Goal: Task Accomplishment & Management: Manage account settings

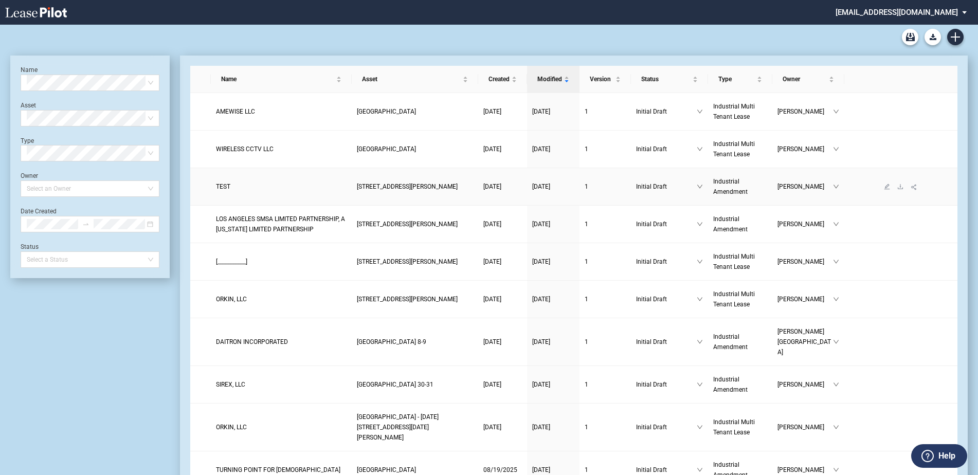
click at [228, 183] on span "TEST" at bounding box center [223, 186] width 14 height 7
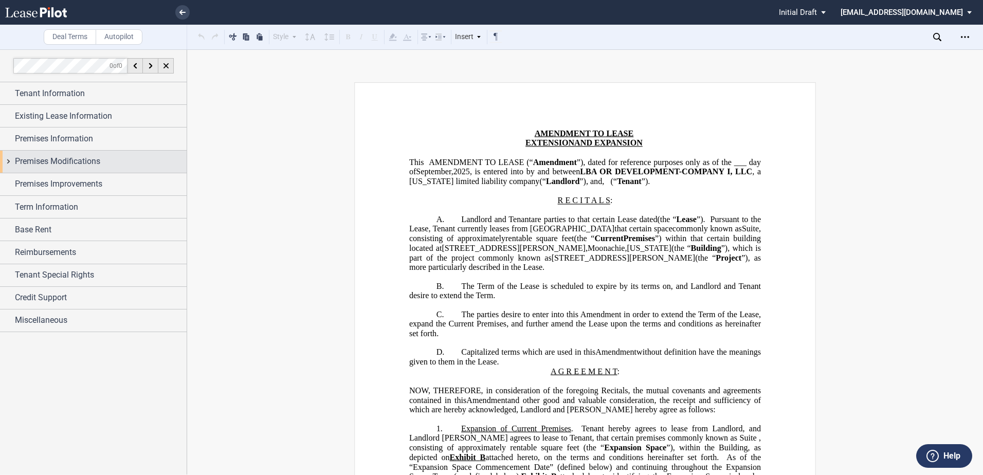
click at [28, 157] on span "Premises Modifications" at bounding box center [57, 161] width 85 height 12
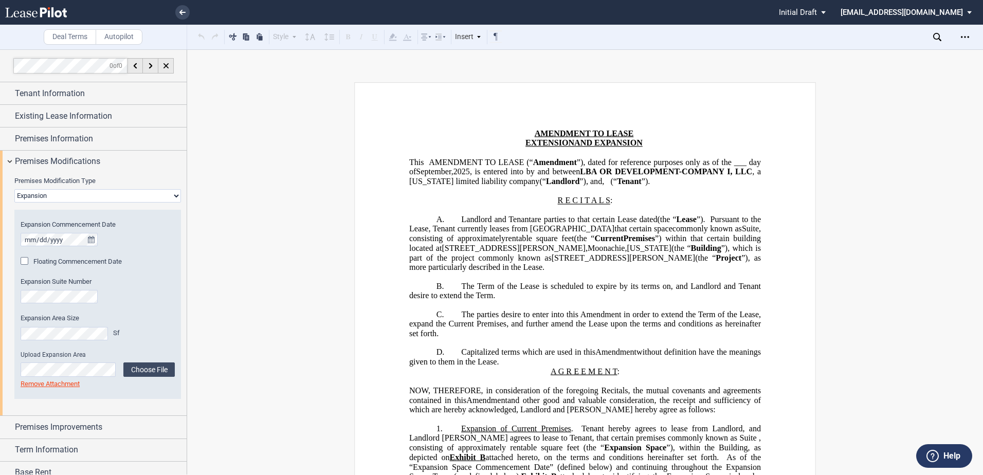
click at [38, 204] on div "Premises Modification Type None Expansion Relocation Reduction Termination Expa…" at bounding box center [97, 292] width 167 height 233
drag, startPoint x: 41, startPoint y: 196, endPoint x: 39, endPoint y: 204, distance: 8.5
click at [41, 196] on select "None Expansion Relocation Reduction Termination" at bounding box center [97, 195] width 167 height 13
select select "none"
click at [14, 189] on select "None Expansion Relocation Reduction Termination" at bounding box center [97, 195] width 167 height 13
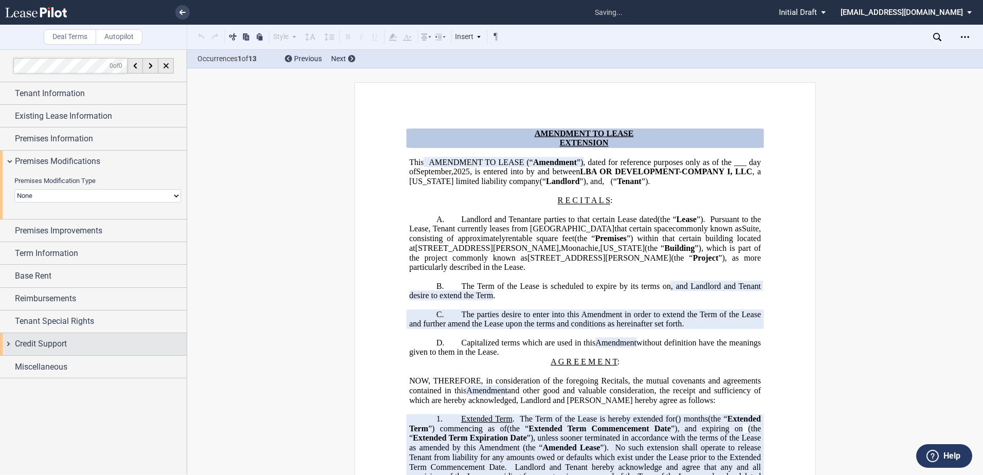
click at [34, 346] on span "Credit Support" at bounding box center [41, 344] width 52 height 12
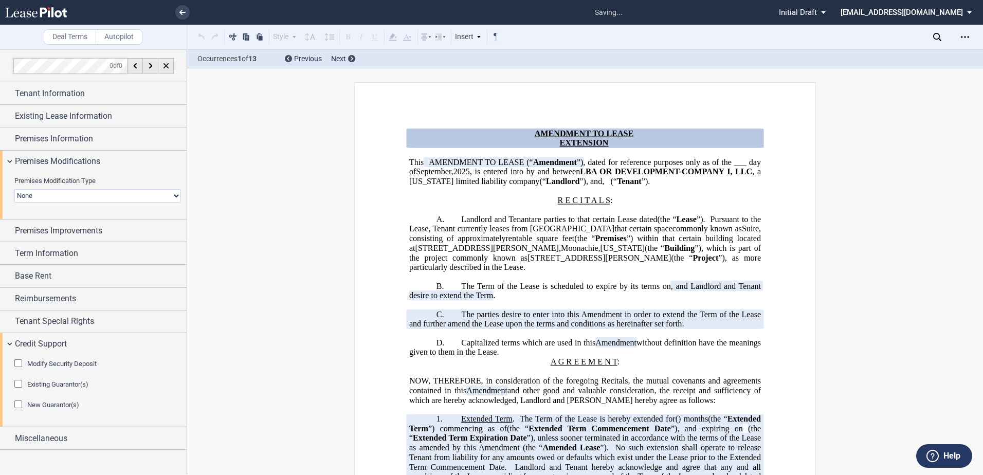
click at [19, 404] on div "New Guarantor(s)" at bounding box center [19, 405] width 10 height 10
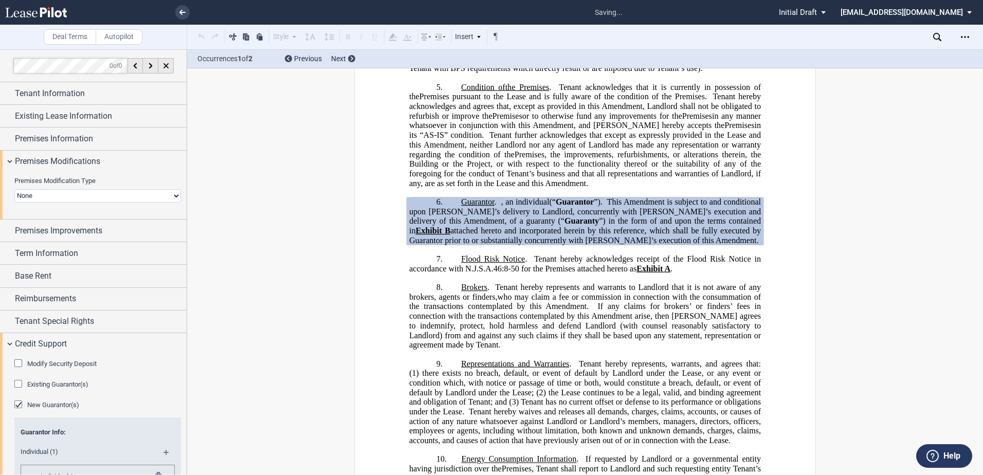
scroll to position [629, 0]
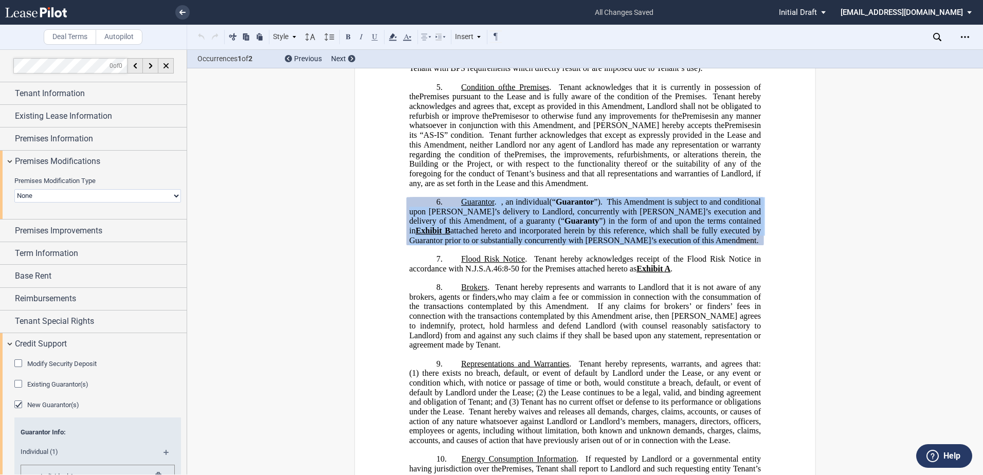
drag, startPoint x: 679, startPoint y: 252, endPoint x: 450, endPoint y: 211, distance: 233.0
click at [450, 211] on p "6. Guarantor . , an individual and , a married couple, on behalf of their sole …" at bounding box center [585, 221] width 352 height 48
drag, startPoint x: 450, startPoint y: 211, endPoint x: 512, endPoint y: 220, distance: 63.4
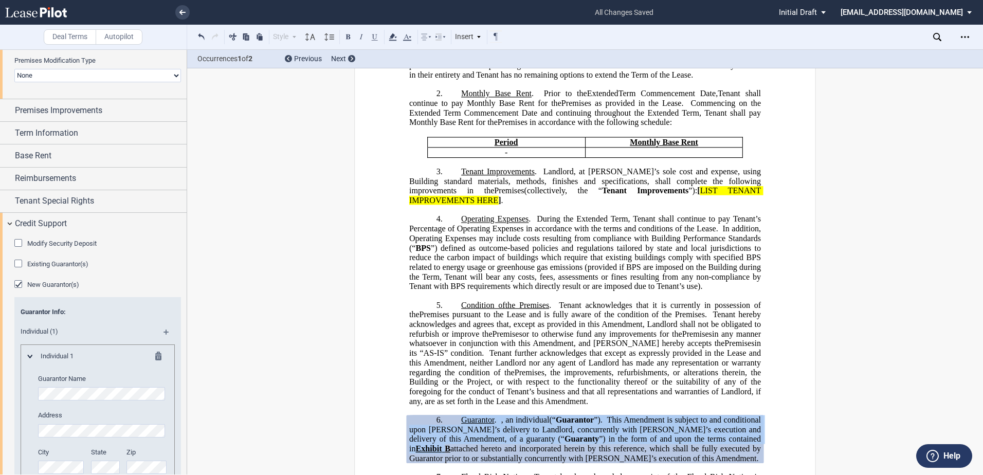
scroll to position [154, 0]
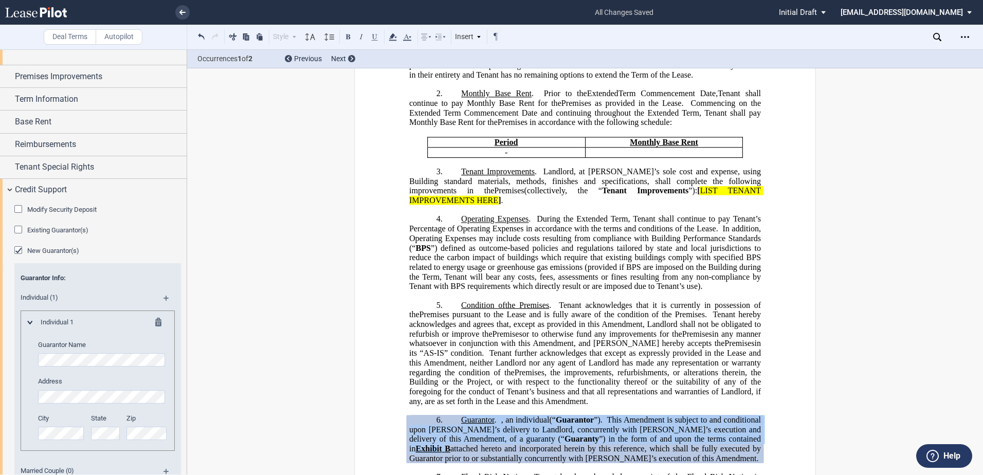
click at [156, 322] on md-icon at bounding box center [161, 324] width 12 height 12
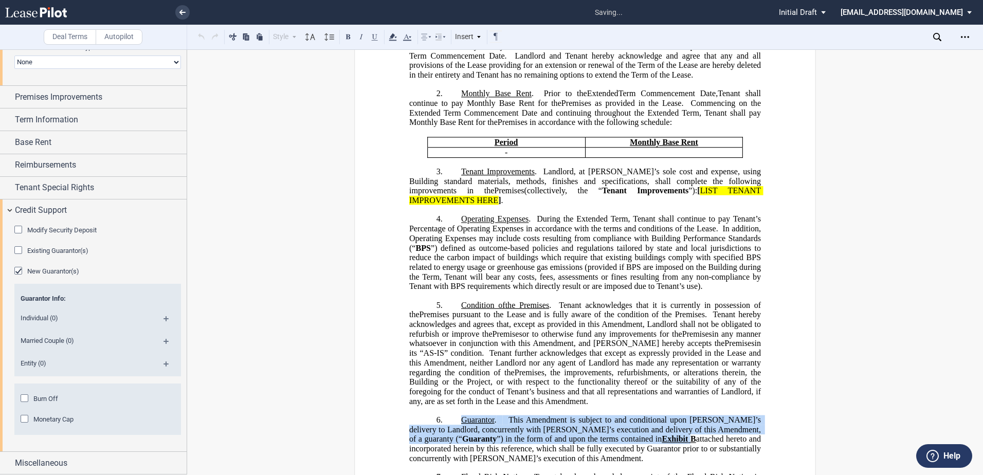
click at [44, 360] on span "Entity (0)" at bounding box center [83, 363] width 139 height 9
click at [163, 364] on md-icon at bounding box center [170, 367] width 14 height 12
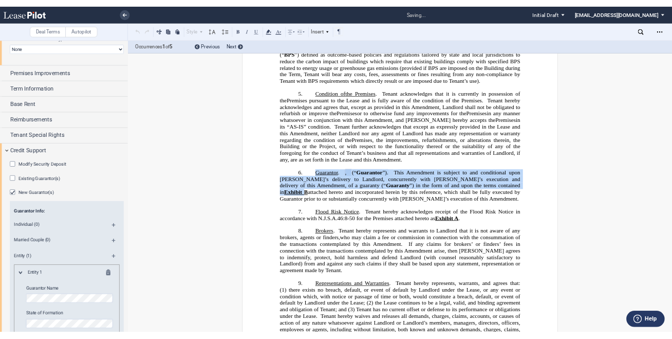
scroll to position [611, 0]
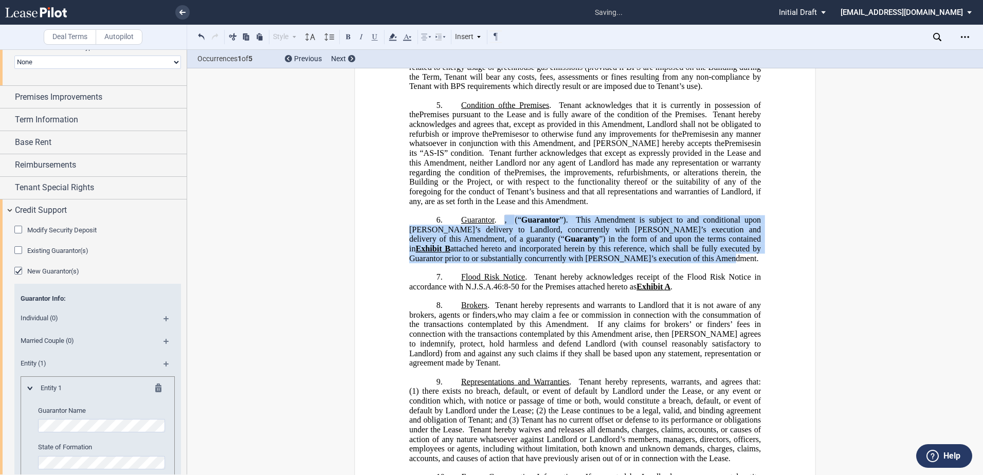
click at [501, 230] on p "6. Guarantor . , an individual and , a married couple, on behalf of their sole …" at bounding box center [585, 239] width 352 height 48
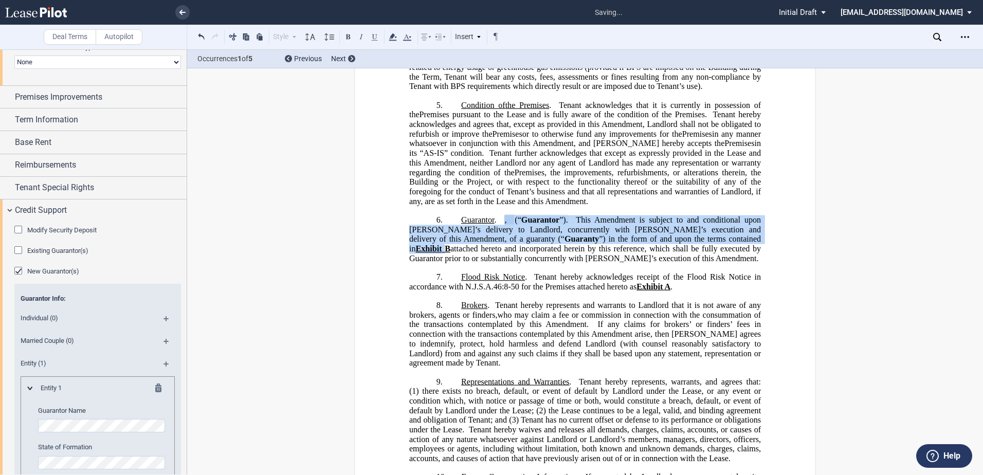
drag, startPoint x: 500, startPoint y: 230, endPoint x: 526, endPoint y: 250, distance: 32.7
copy p ", , , , and , collectively, jointly and severally (collectively, “ Guarantor ”)…"
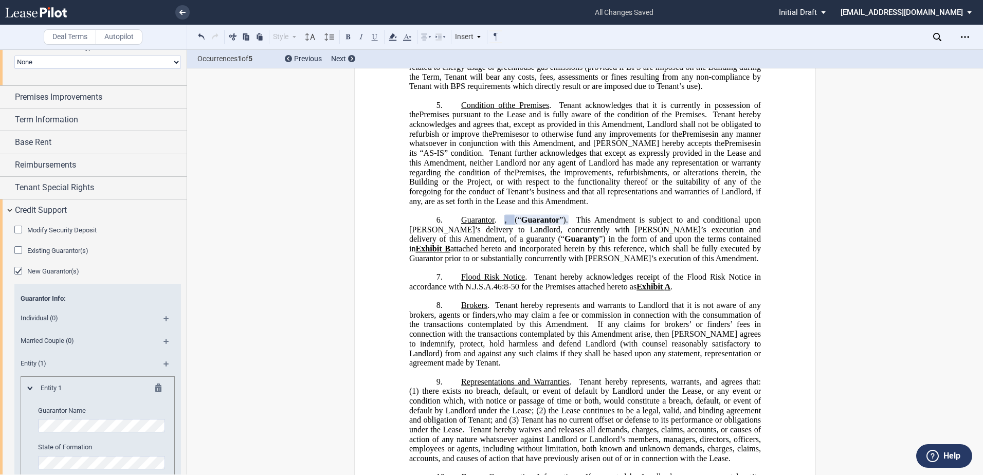
drag, startPoint x: 550, startPoint y: 256, endPoint x: 477, endPoint y: 282, distance: 77.4
click at [486, 264] on p "6. Guarantor . , an individual and , a married couple, on behalf of their sole …" at bounding box center [585, 239] width 352 height 48
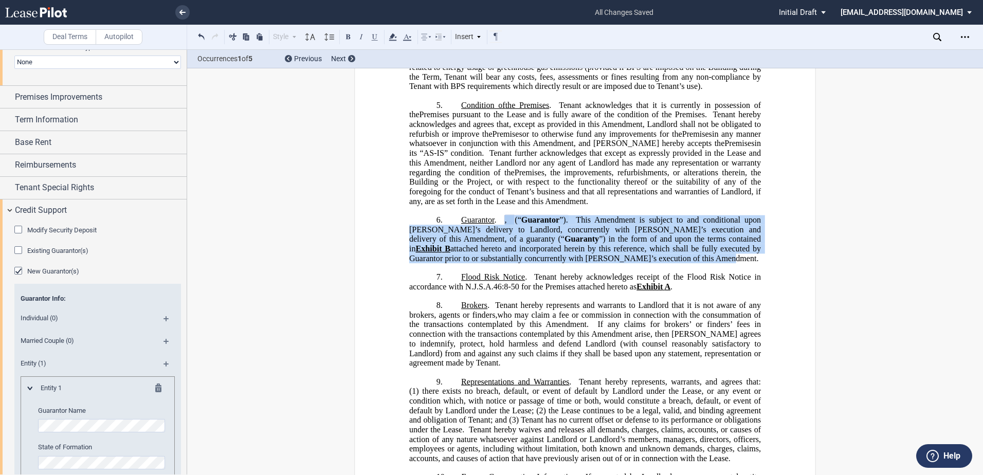
click at [501, 232] on p "6. Guarantor . , an individual and , a married couple, on behalf of their sole …" at bounding box center [585, 239] width 352 height 48
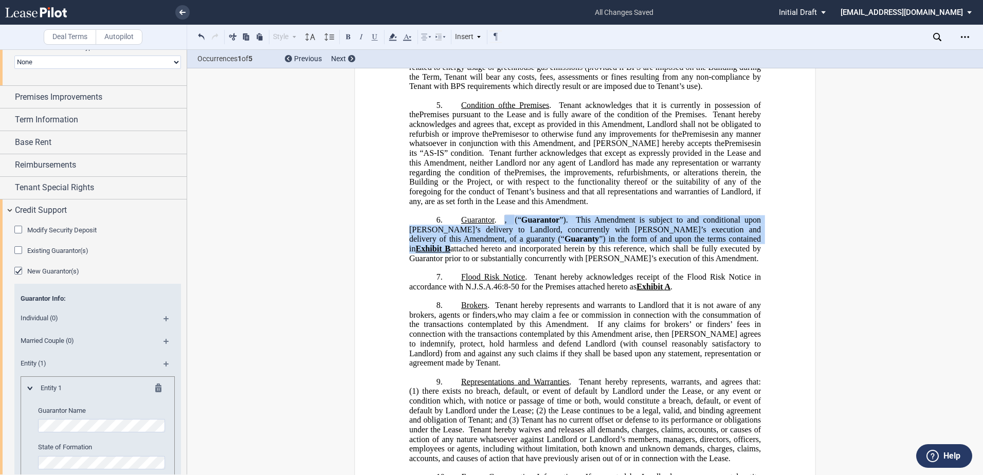
drag, startPoint x: 500, startPoint y: 232, endPoint x: 542, endPoint y: 261, distance: 50.9
copy p ", , , , and , collectively, jointly and severally (collectively, “ Guarantor ”)…"
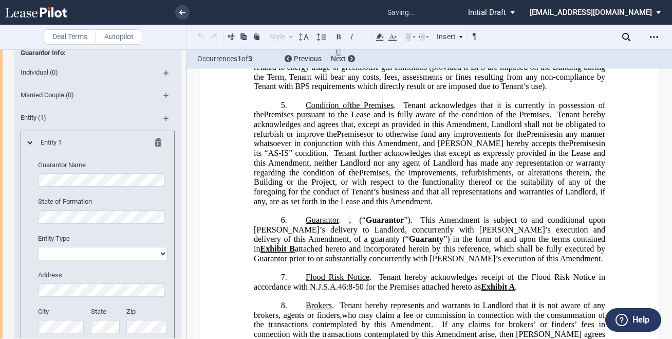
scroll to position [391, 0]
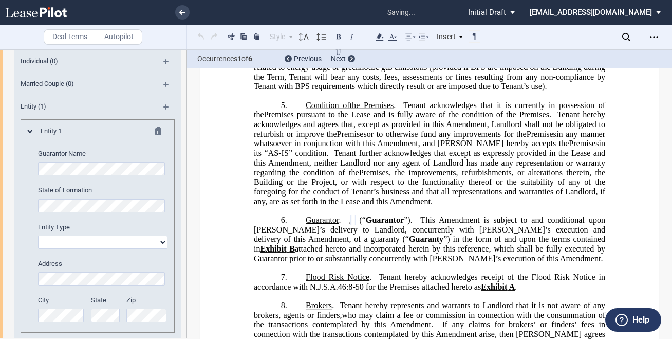
click at [79, 233] on editor-control "Entity Type Corporation Limited liability company General Partnership Limited P…" at bounding box center [103, 236] width 130 height 26
click at [74, 239] on select "Corporation Limited liability company General Partnership Limited Partnership O…" at bounding box center [103, 241] width 130 height 13
select select "limited liability company"
click at [38, 235] on select "Corporation Limited liability company General Partnership Limited Partnership O…" at bounding box center [103, 241] width 130 height 13
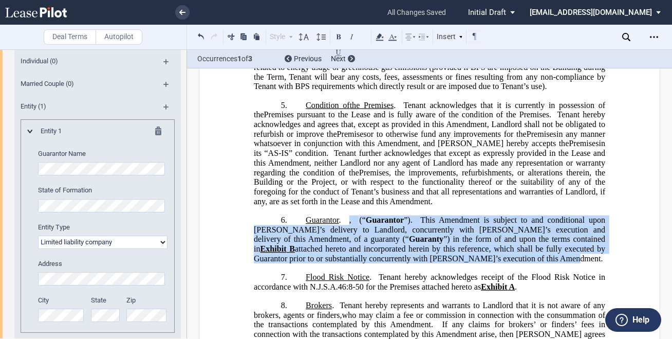
click at [354, 227] on p "6. Guarantor . , an individual and , a married couple, on behalf of their sole …" at bounding box center [430, 239] width 352 height 48
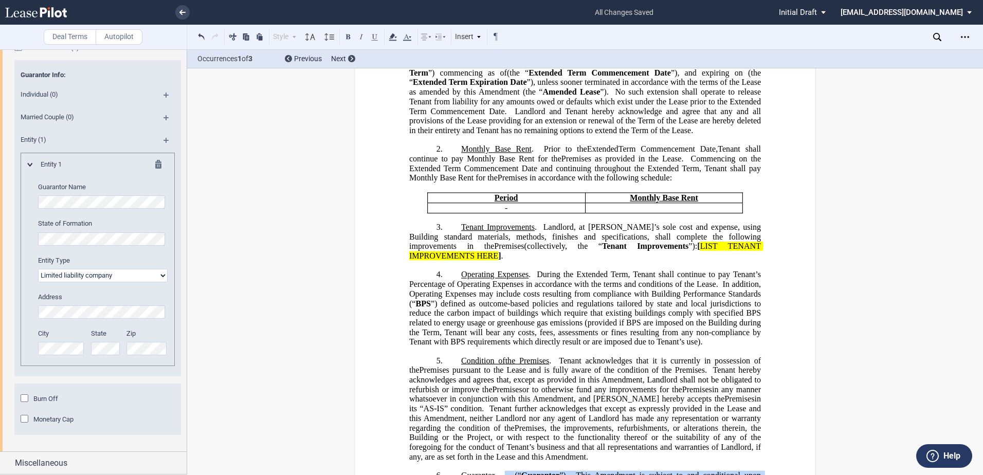
scroll to position [617, 0]
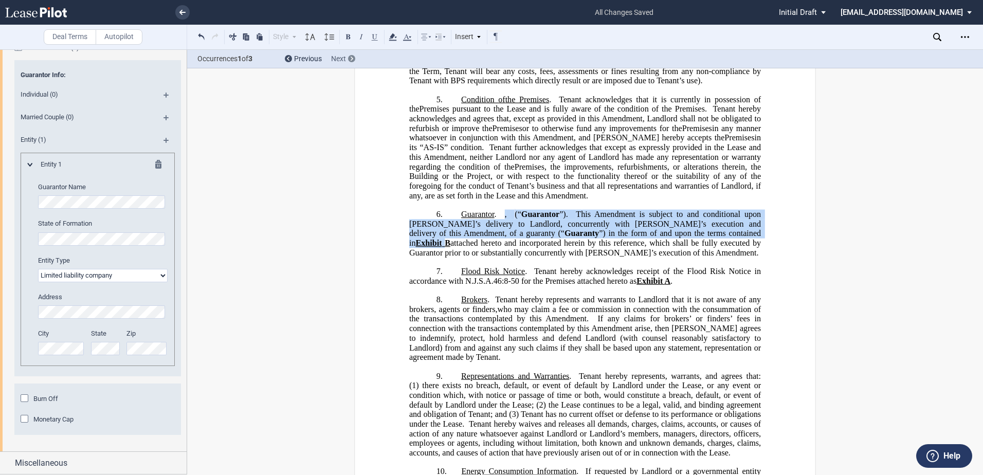
click at [345, 60] on span "Next" at bounding box center [338, 58] width 15 height 8
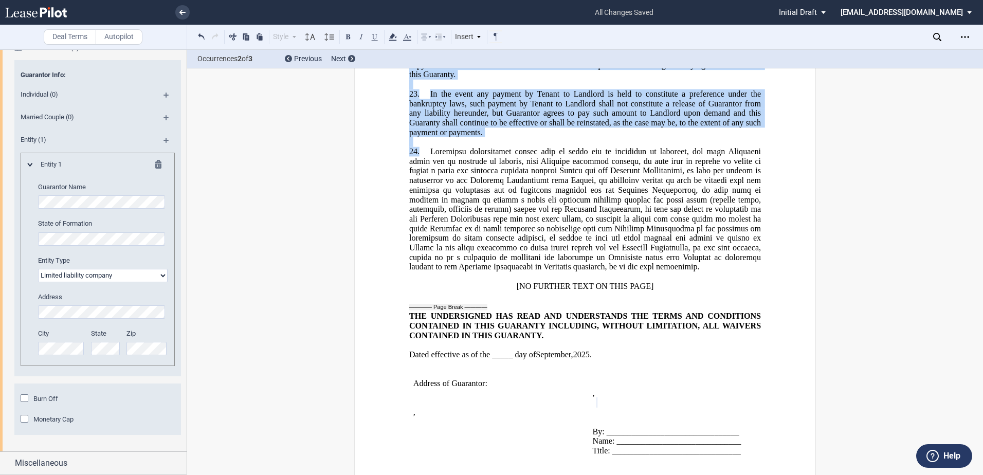
scroll to position [4002, 0]
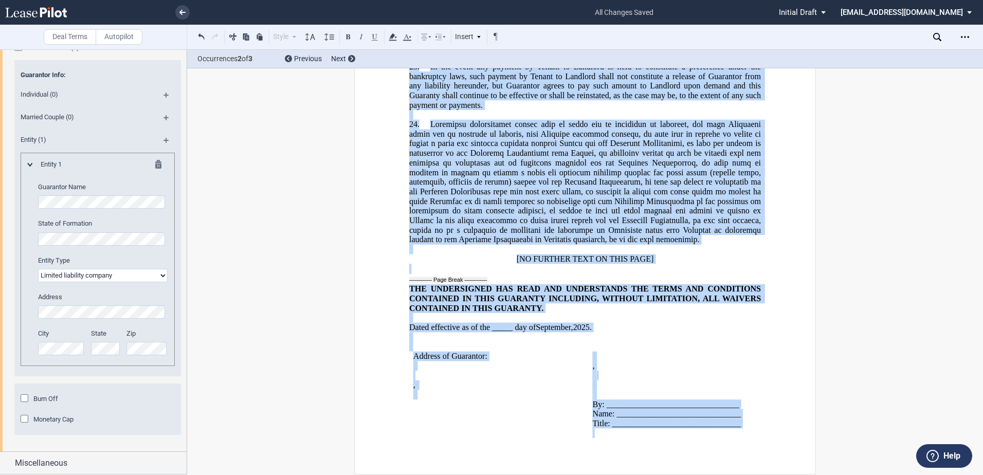
drag, startPoint x: 557, startPoint y: 81, endPoint x: 712, endPoint y: 402, distance: 356.8
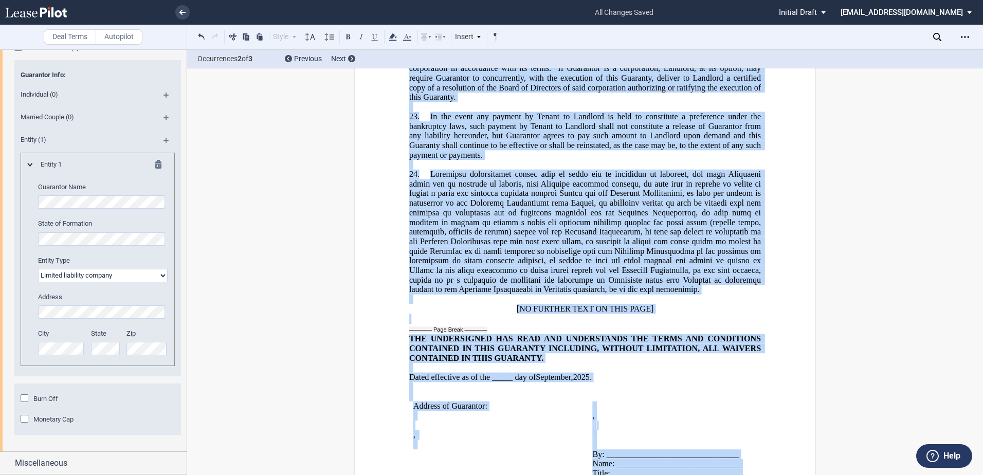
scroll to position [3693, 0]
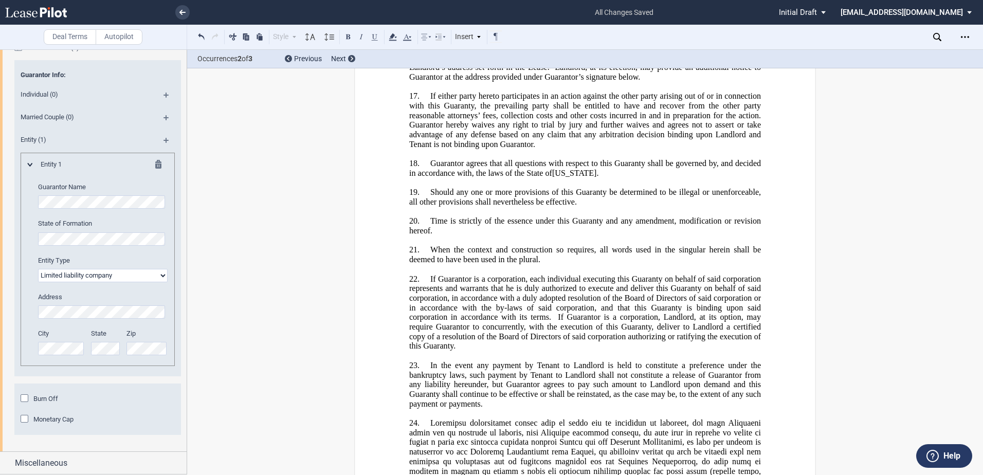
drag, startPoint x: 582, startPoint y: 325, endPoint x: 464, endPoint y: 306, distance: 119.7
click at [464, 307] on span "If Guarantor is a corporation, each individual executing this Guaranty on behal…" at bounding box center [586, 297] width 354 height 47
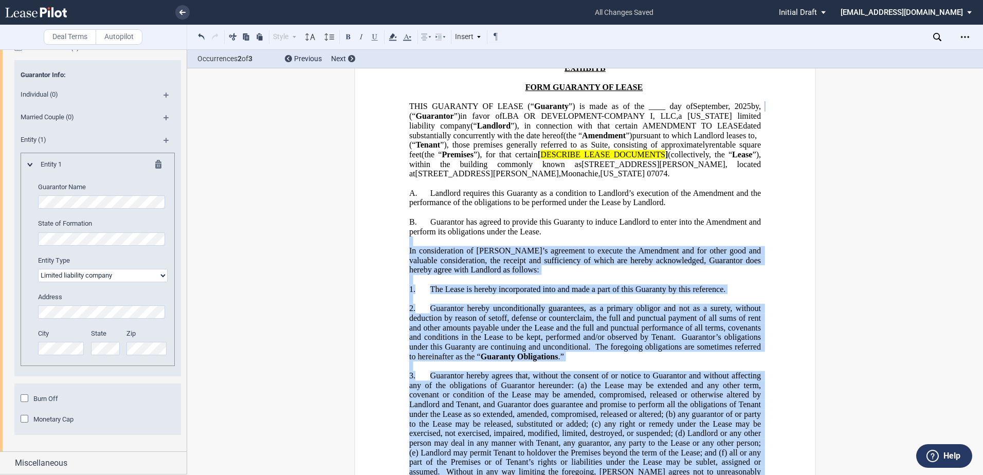
scroll to position [2151, 0]
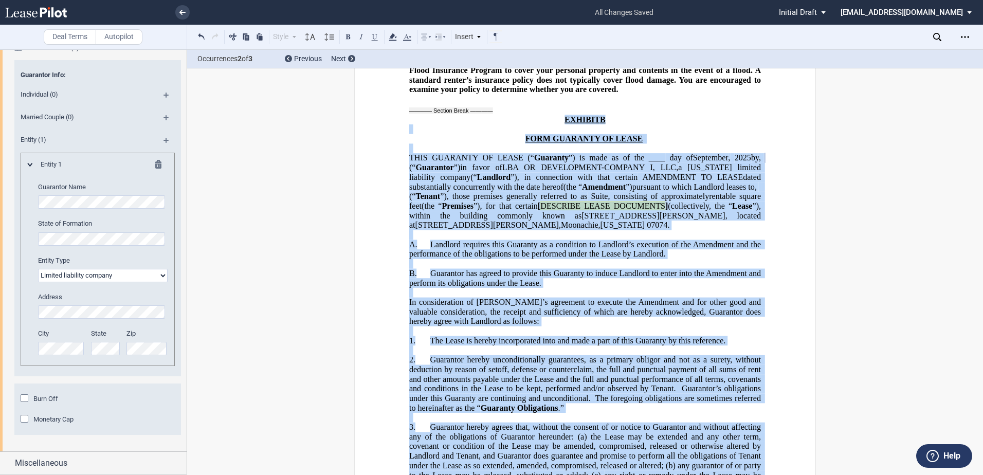
drag, startPoint x: 745, startPoint y: 428, endPoint x: 561, endPoint y: 134, distance: 346.4
drag, startPoint x: 560, startPoint y: 135, endPoint x: 575, endPoint y: 138, distance: 14.7
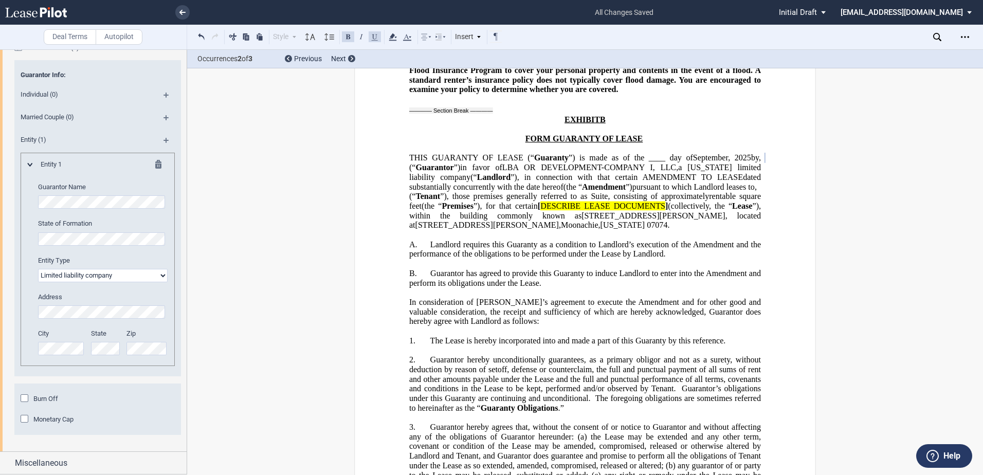
drag, startPoint x: 575, startPoint y: 138, endPoint x: 561, endPoint y: 136, distance: 14.0
click at [564, 124] on span "﻿ ﻿ ﻿ EXHIBIT" at bounding box center [581, 119] width 35 height 9
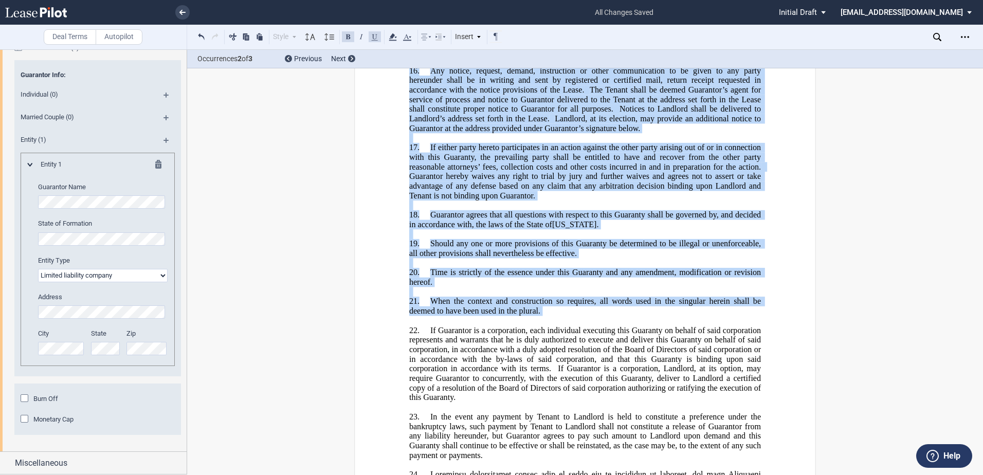
scroll to position [4002, 0]
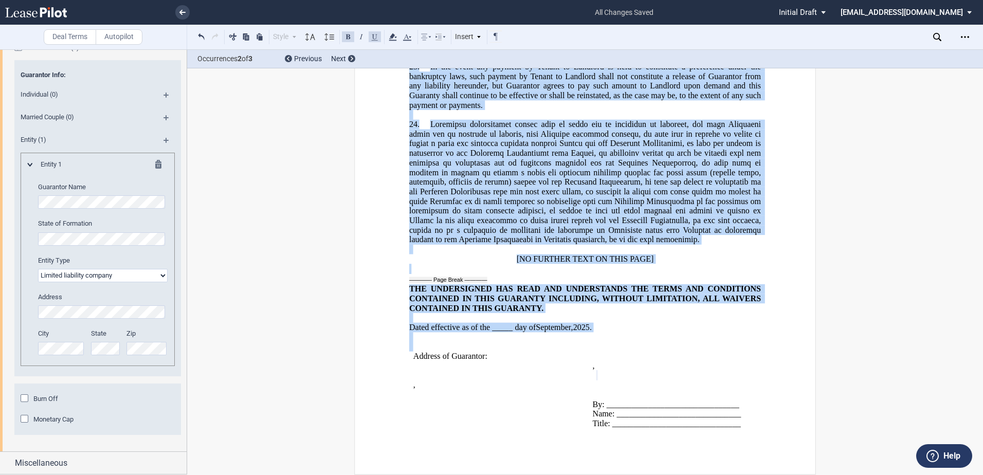
drag, startPoint x: 561, startPoint y: 136, endPoint x: 723, endPoint y: 444, distance: 347.8
